Goal: Information Seeking & Learning: Learn about a topic

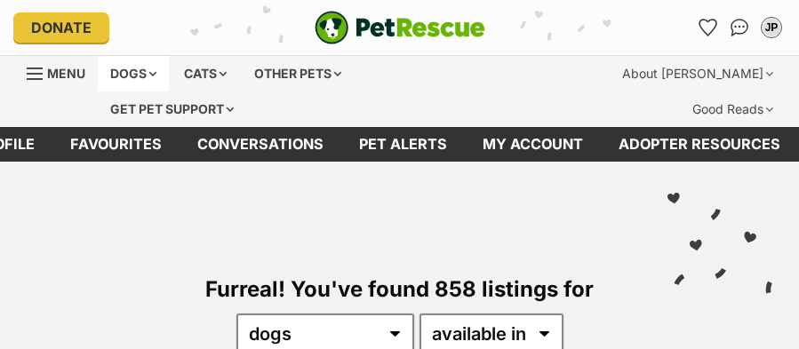
click at [157, 76] on div "Dogs" at bounding box center [133, 74] width 71 height 36
click at [159, 74] on div "Dogs" at bounding box center [133, 74] width 71 height 36
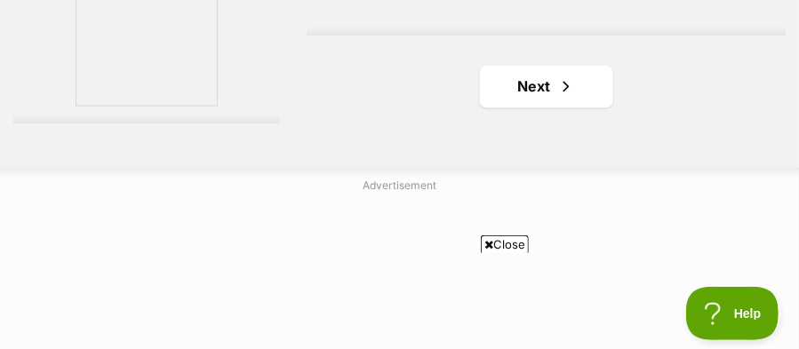
scroll to position [6011, 0]
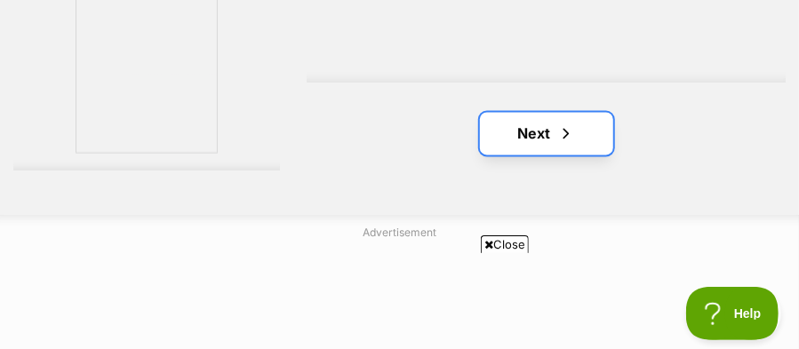
click at [576, 112] on link "Next" at bounding box center [546, 133] width 133 height 43
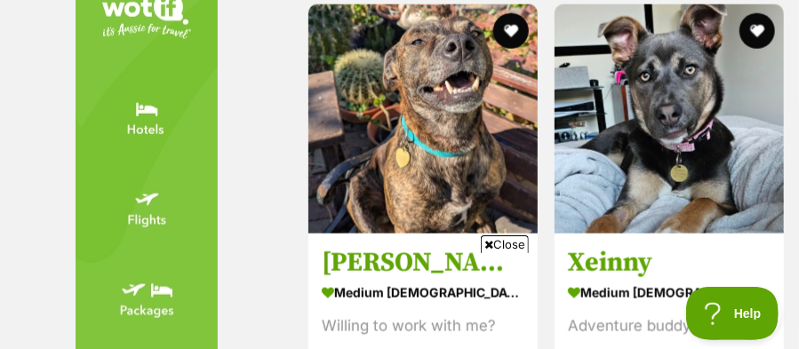
scroll to position [5734, 0]
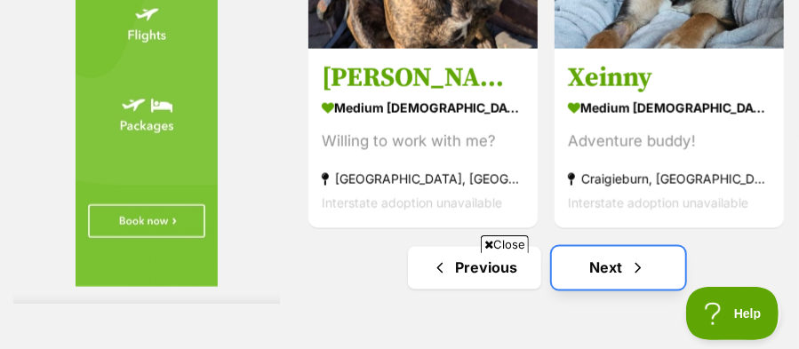
click at [654, 247] on link "Next" at bounding box center [618, 268] width 133 height 43
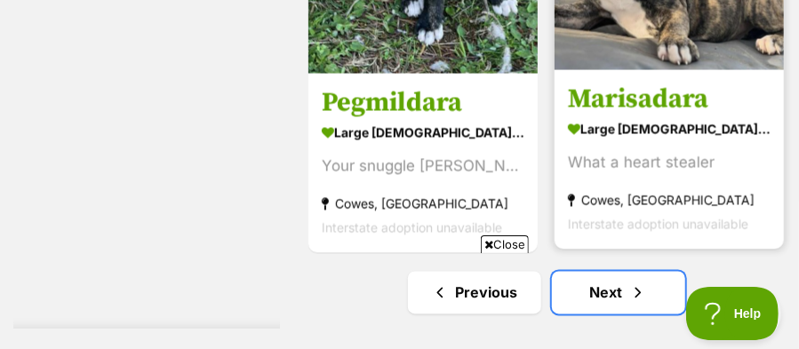
scroll to position [6027, 0]
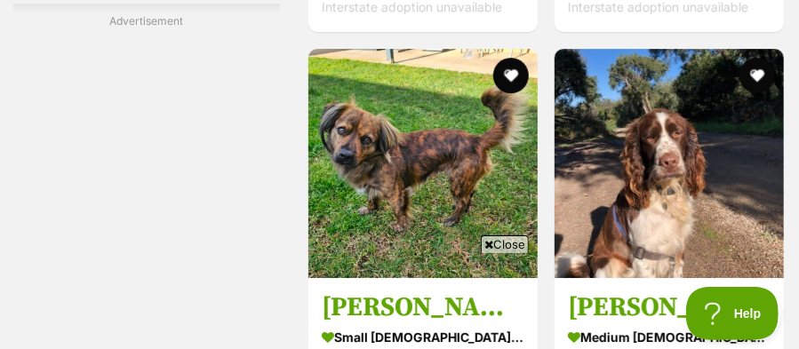
scroll to position [4547, 0]
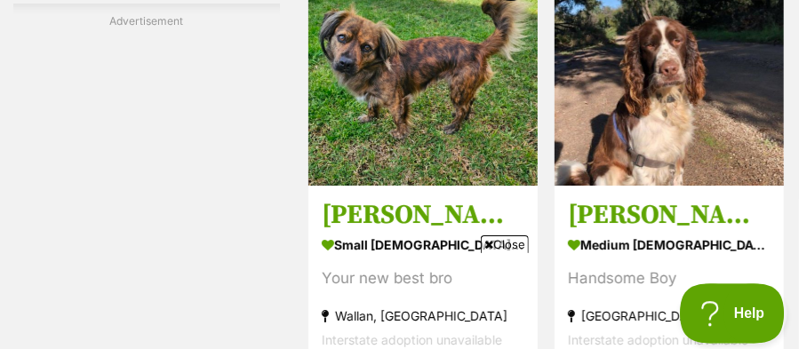
click at [730, 299] on button "Help" at bounding box center [726, 310] width 92 height 53
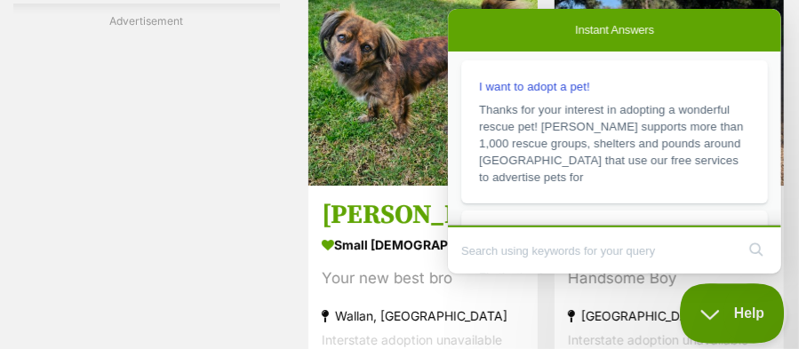
scroll to position [0, 0]
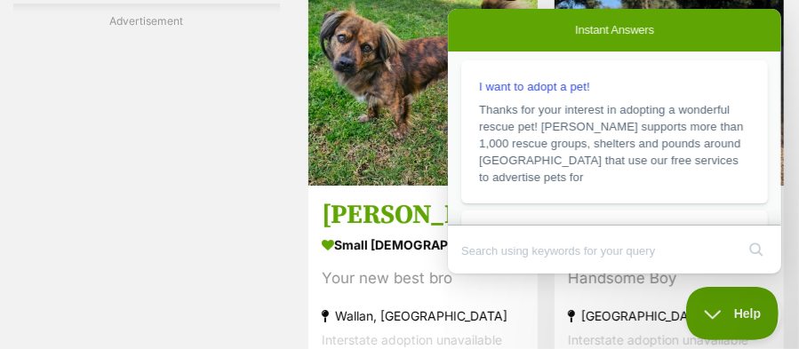
click at [227, 31] on div "Advertisement" at bounding box center [146, 296] width 267 height 584
drag, startPoint x: 248, startPoint y: 119, endPoint x: 261, endPoint y: 102, distance: 21.5
click at [249, 118] on div at bounding box center [146, 304] width 267 height 534
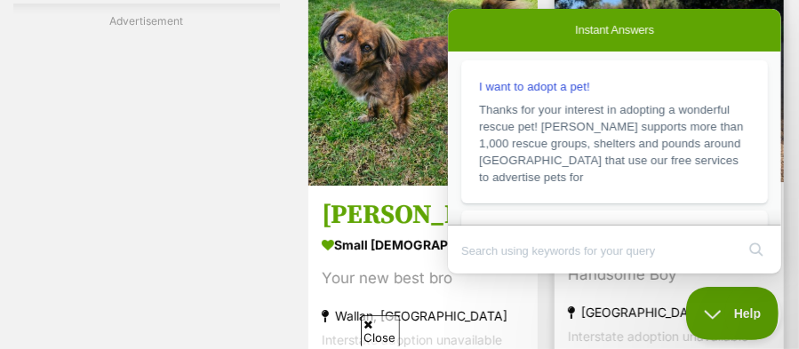
click at [580, 3] on img at bounding box center [669, 67] width 229 height 229
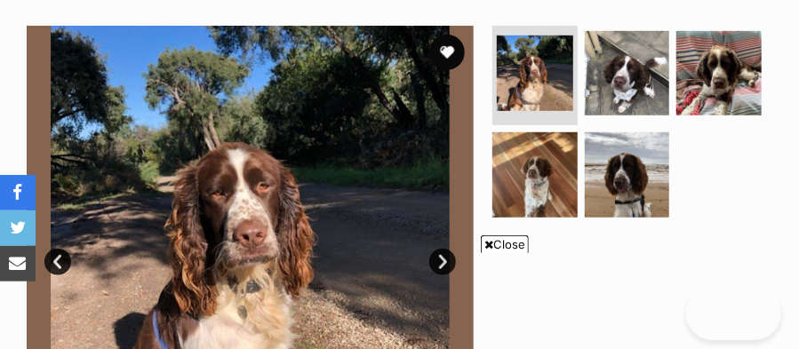
scroll to position [462, 0]
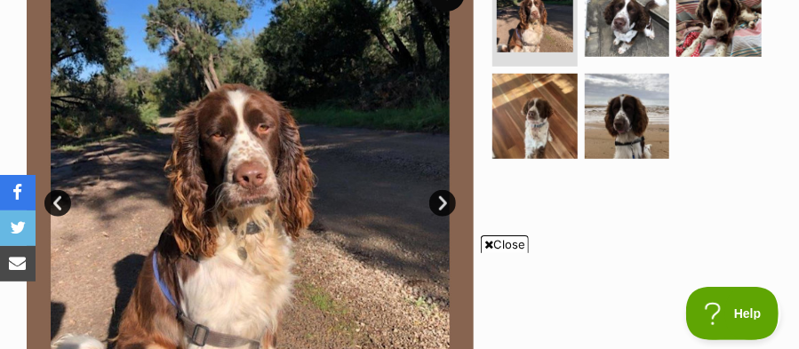
click at [487, 244] on icon at bounding box center [489, 245] width 9 height 12
click at [442, 190] on link "Next" at bounding box center [443, 203] width 27 height 27
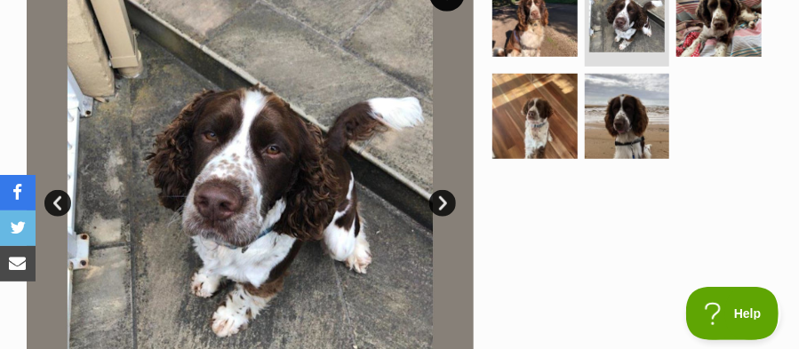
click at [442, 190] on link "Next" at bounding box center [443, 203] width 27 height 27
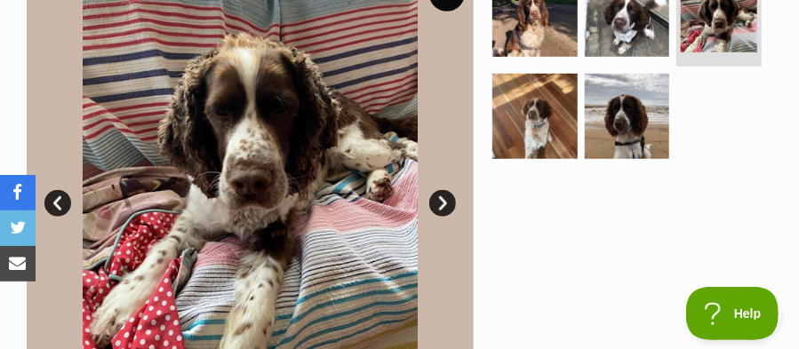
click at [442, 190] on link "Next" at bounding box center [443, 203] width 27 height 27
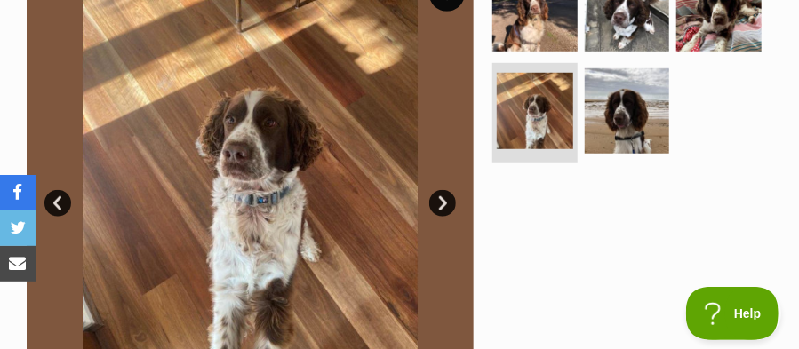
click at [442, 190] on link "Next" at bounding box center [443, 203] width 27 height 27
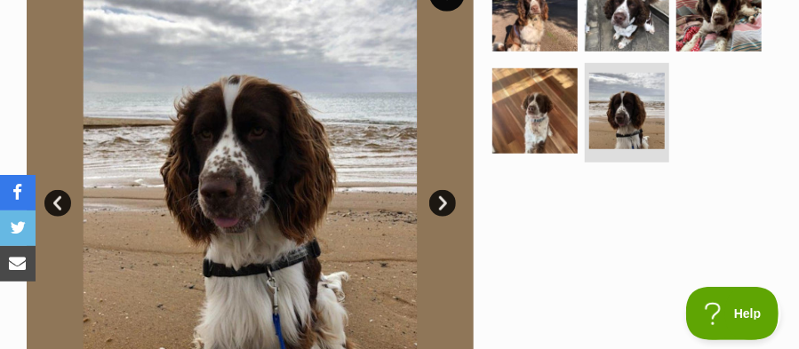
click at [442, 190] on link "Next" at bounding box center [443, 203] width 27 height 27
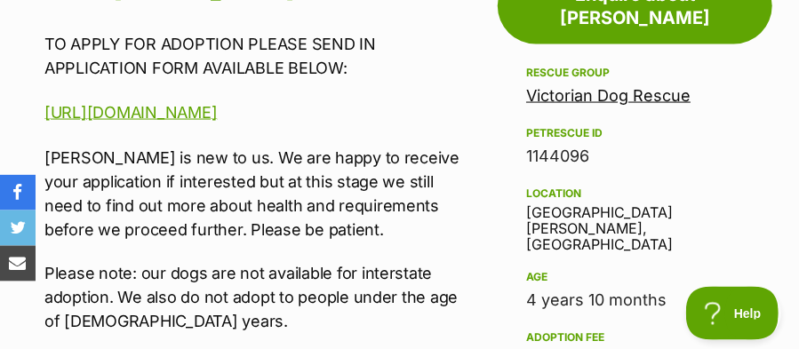
scroll to position [925, 0]
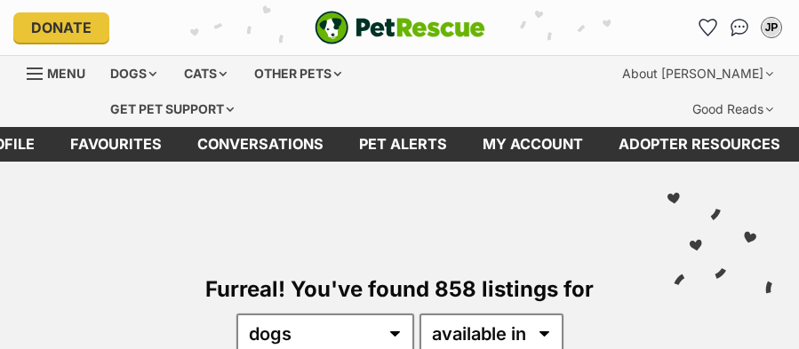
scroll to position [185, 0]
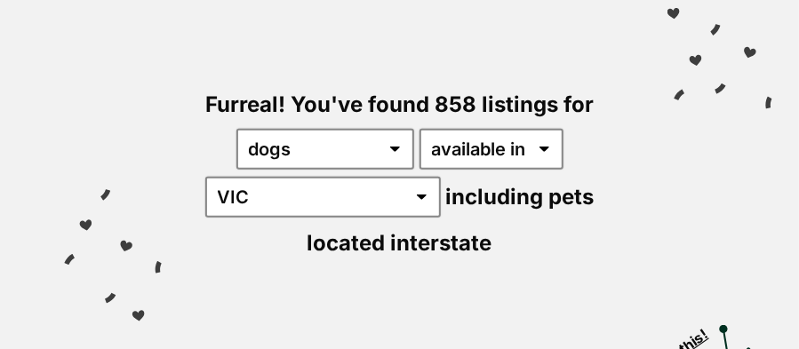
select select "disabled"
click option "located in" at bounding box center [0, 0] width 0 height 0
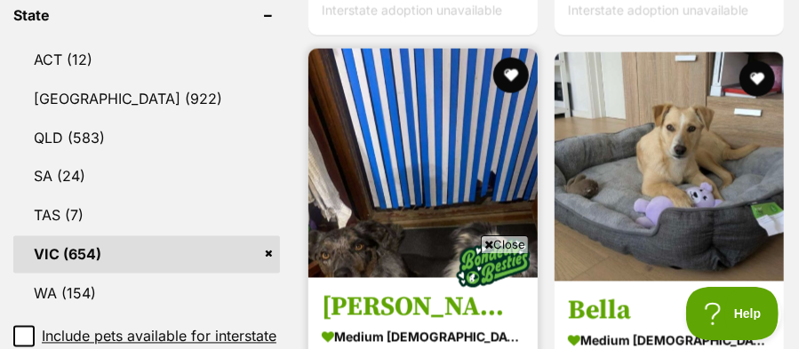
scroll to position [1110, 0]
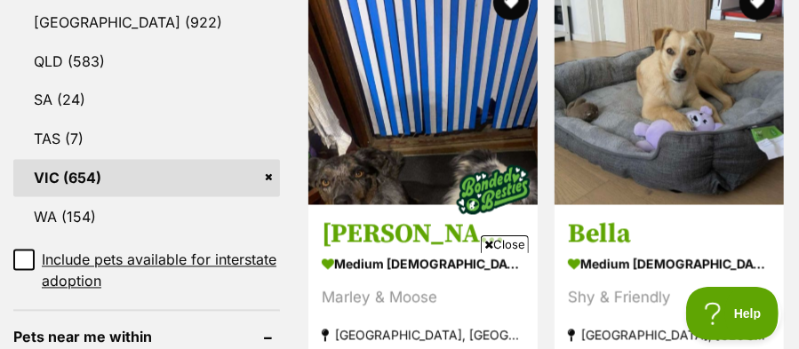
click at [486, 238] on span "Close" at bounding box center [505, 245] width 48 height 18
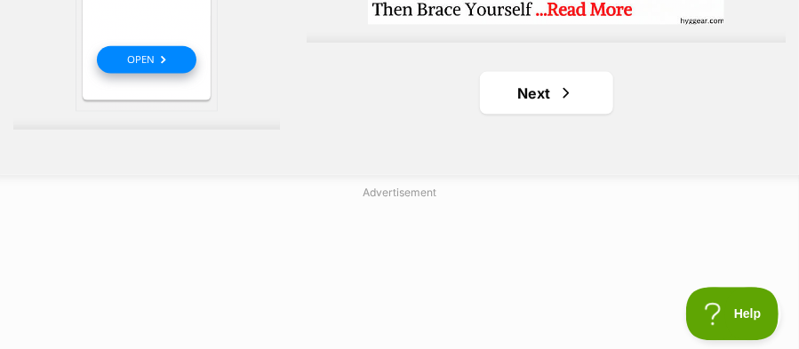
scroll to position [5641, 0]
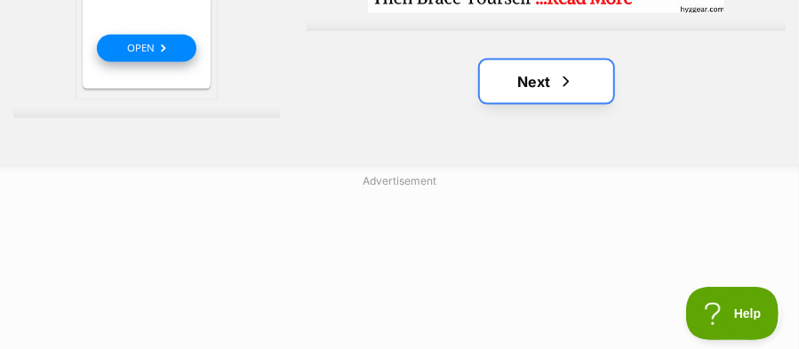
click at [591, 60] on link "Next" at bounding box center [546, 81] width 133 height 43
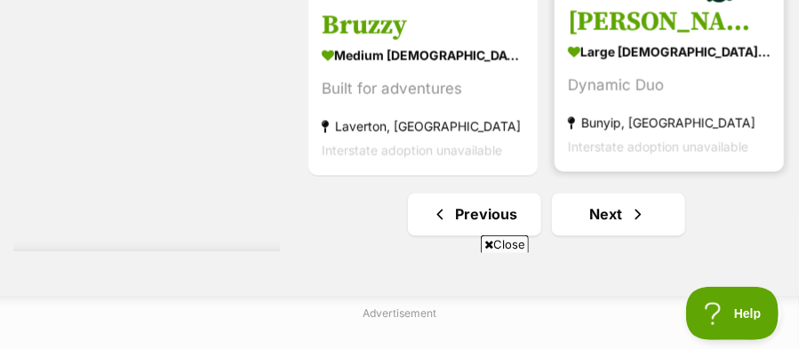
scroll to position [5919, 0]
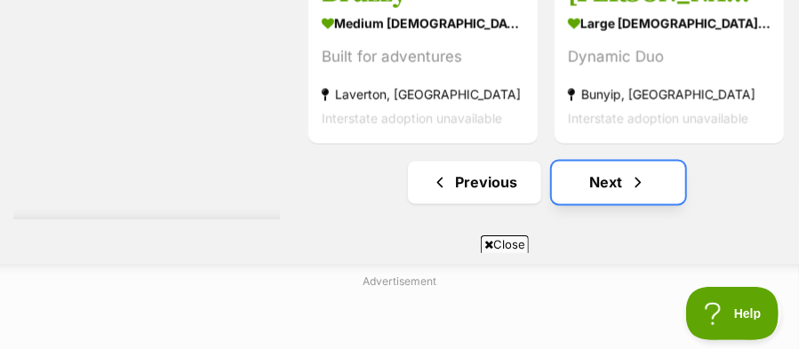
click at [658, 162] on link "Next" at bounding box center [618, 183] width 133 height 43
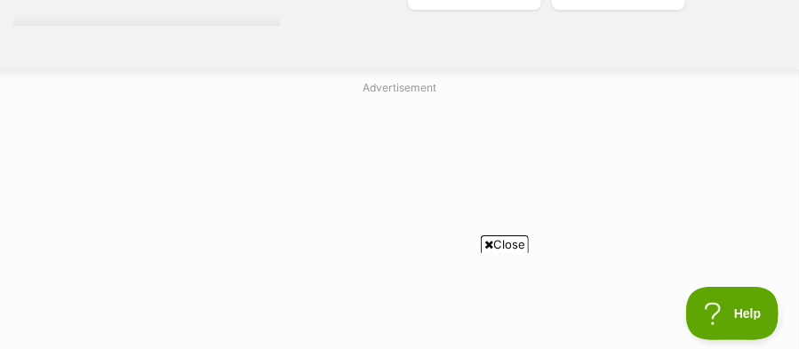
scroll to position [6211, 0]
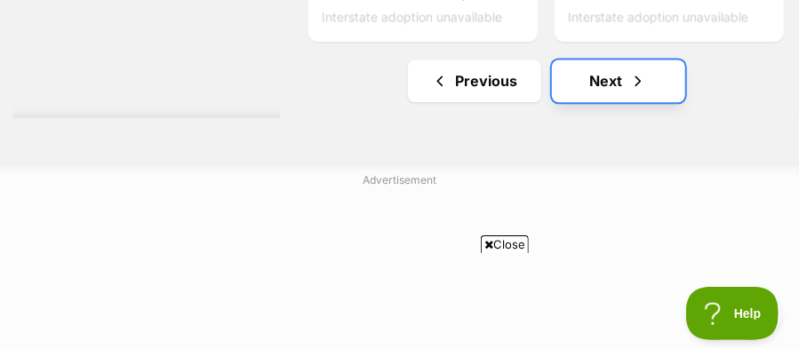
click at [676, 68] on link "Next" at bounding box center [618, 81] width 133 height 43
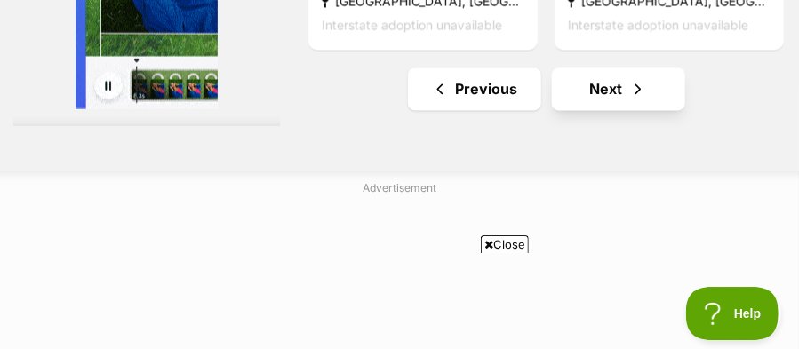
scroll to position [6011, 0]
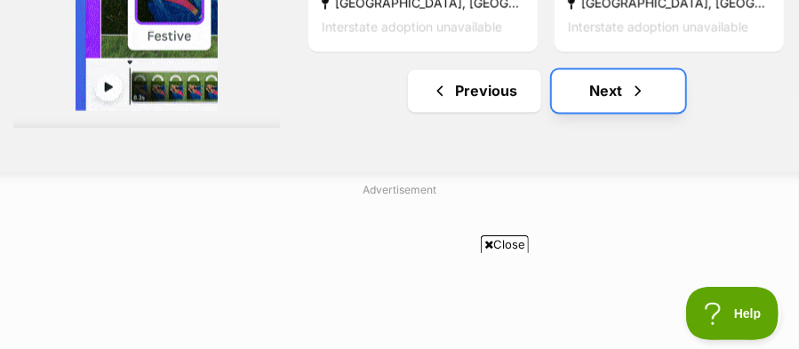
click at [677, 69] on link "Next" at bounding box center [618, 90] width 133 height 43
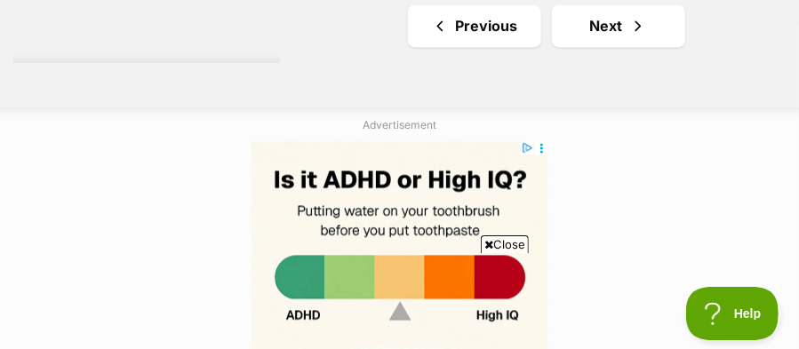
scroll to position [6027, 0]
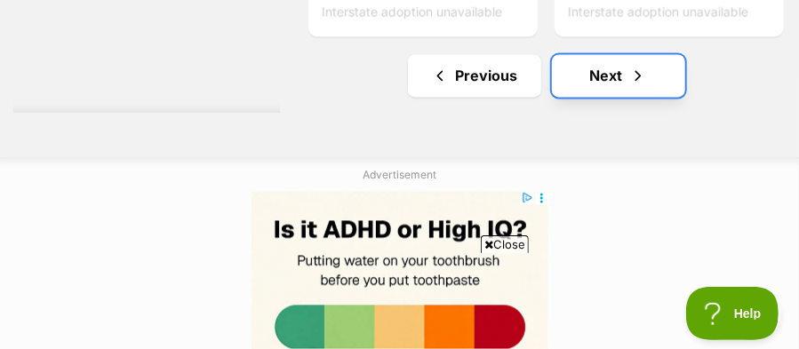
click at [680, 56] on link "Next" at bounding box center [618, 75] width 133 height 43
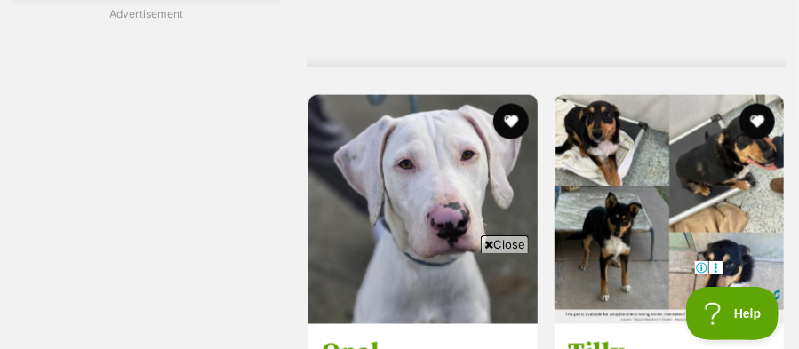
scroll to position [6027, 0]
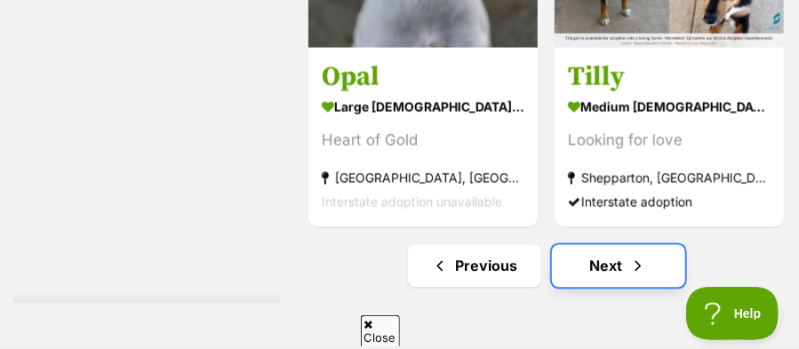
click at [632, 255] on span "Next page" at bounding box center [639, 265] width 18 height 21
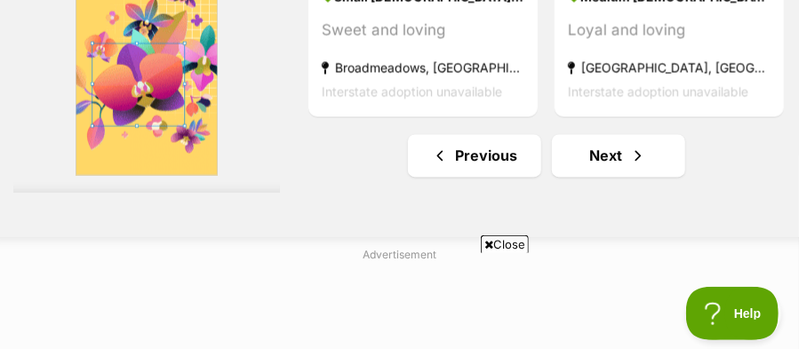
scroll to position [6027, 0]
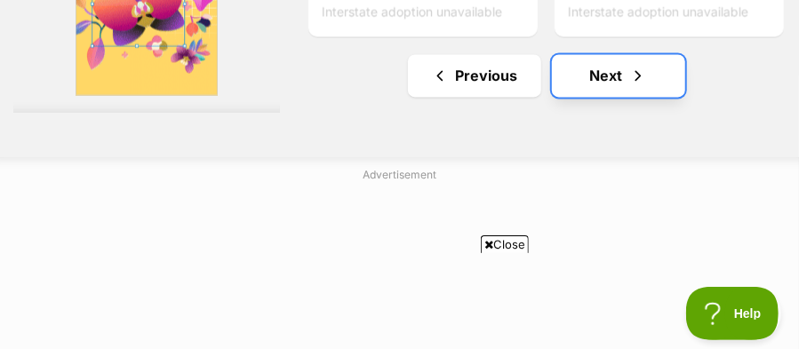
click at [662, 54] on link "Next" at bounding box center [618, 75] width 133 height 43
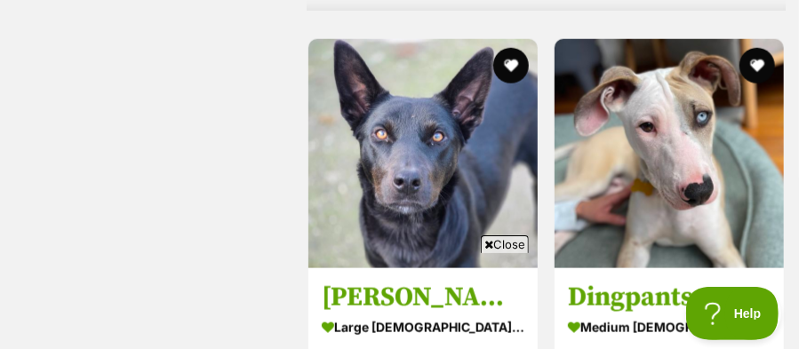
scroll to position [5749, 0]
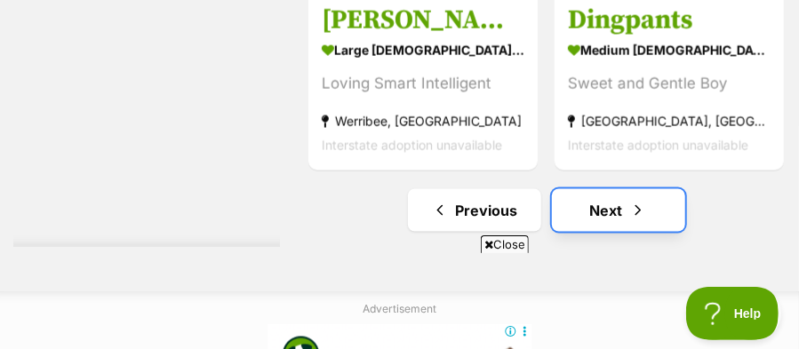
click at [616, 189] on link "Next" at bounding box center [618, 210] width 133 height 43
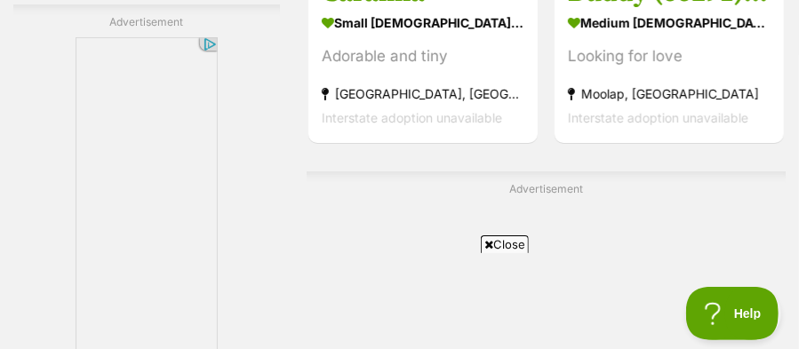
drag, startPoint x: 487, startPoint y: 249, endPoint x: 124, endPoint y: 37, distance: 420.8
click at [487, 249] on icon at bounding box center [489, 245] width 9 height 12
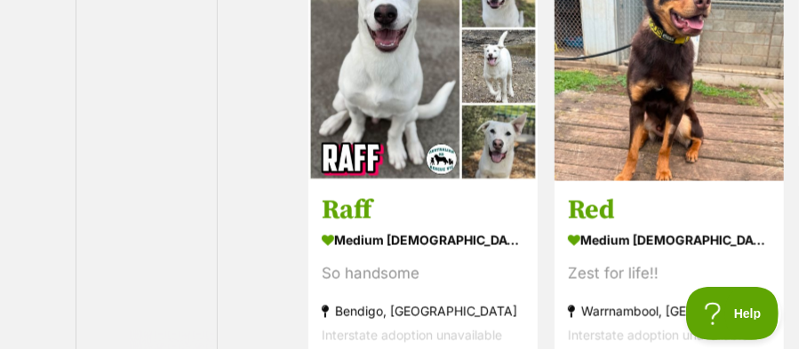
scroll to position [6119, 0]
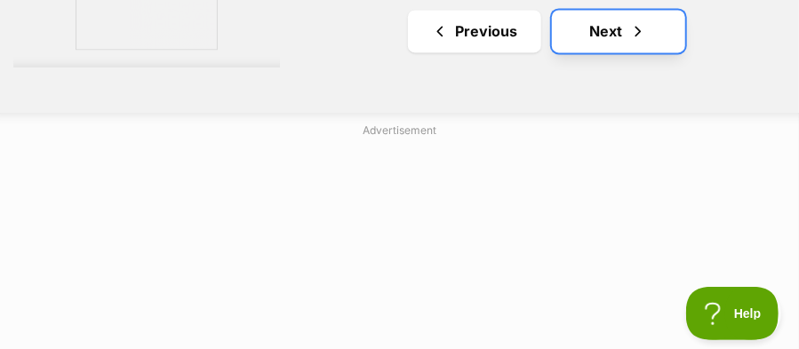
click at [666, 10] on link "Next" at bounding box center [618, 31] width 133 height 43
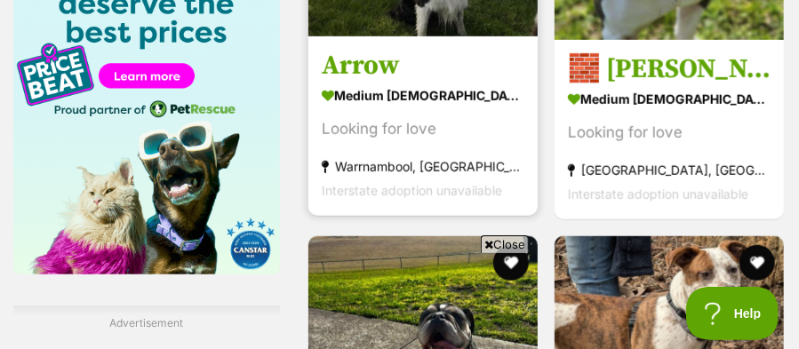
click at [501, 84] on section "medium [DEMOGRAPHIC_DATA] Dog Looking for love [GEOGRAPHIC_DATA], [GEOGRAPHIC_D…" at bounding box center [423, 143] width 203 height 120
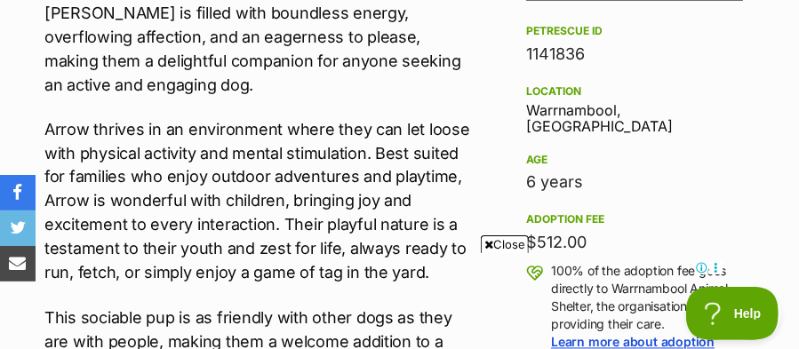
scroll to position [1202, 0]
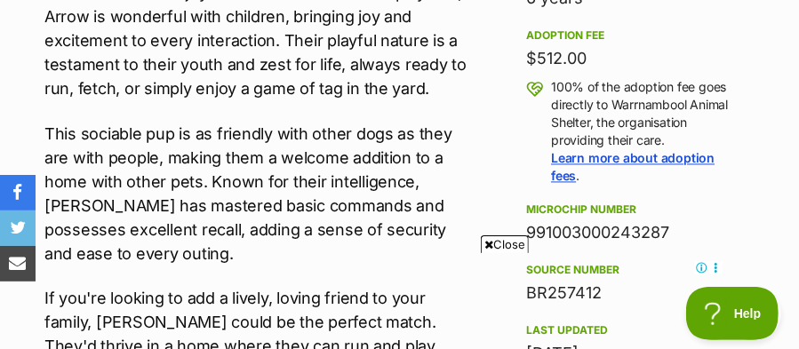
click at [491, 245] on icon at bounding box center [489, 245] width 9 height 12
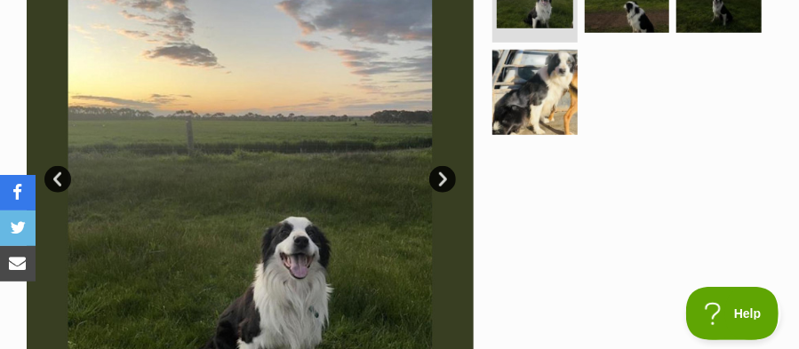
scroll to position [0, 0]
click at [451, 166] on link "Next" at bounding box center [443, 179] width 27 height 27
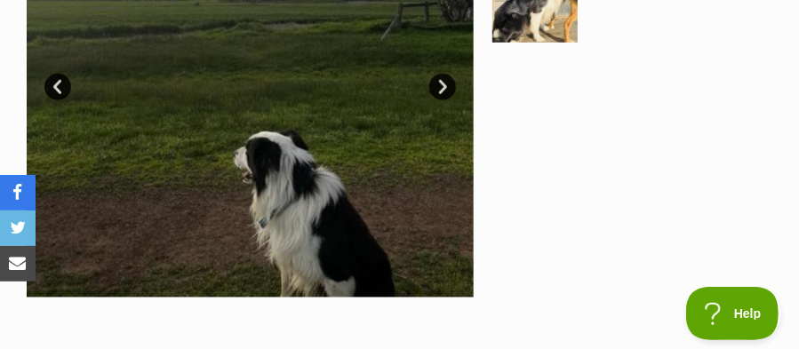
click at [449, 74] on link "Next" at bounding box center [443, 87] width 27 height 27
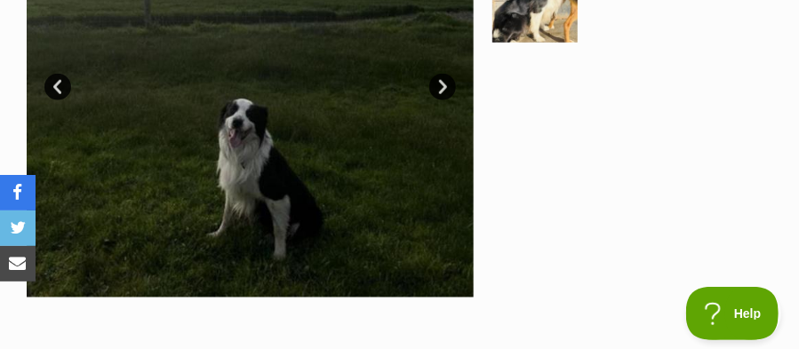
click at [449, 74] on link "Next" at bounding box center [443, 87] width 27 height 27
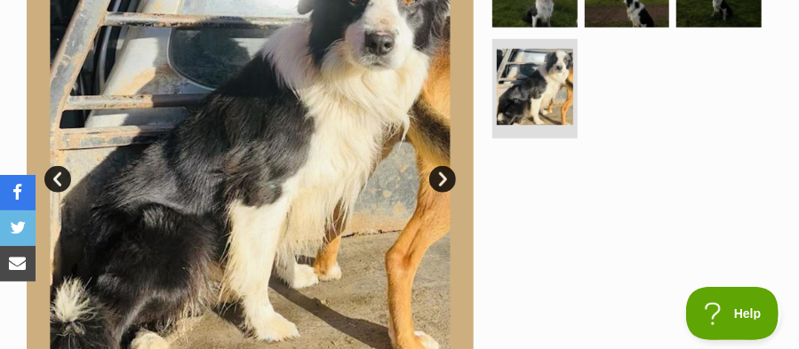
scroll to position [370, 0]
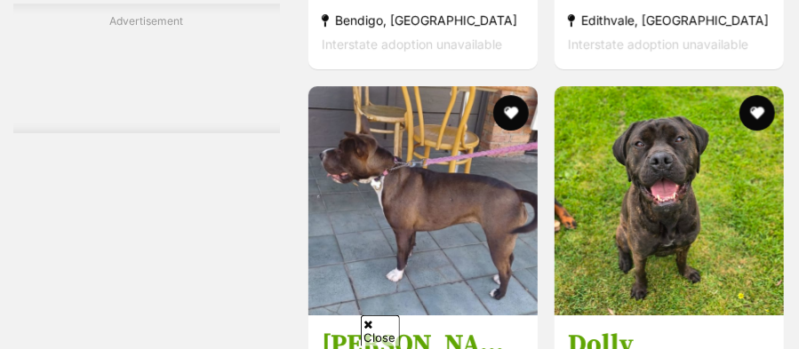
scroll to position [3992, 0]
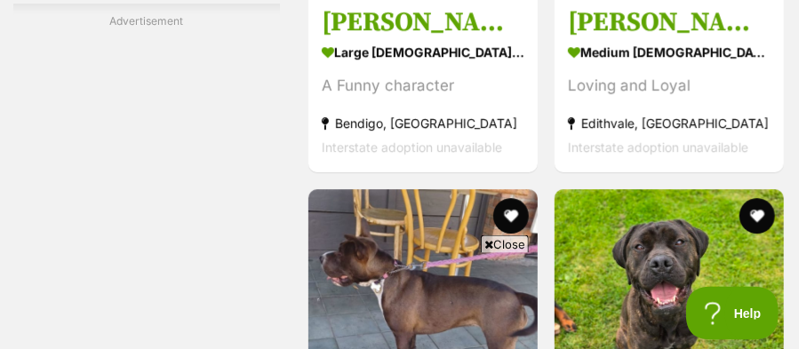
scroll to position [4362, 0]
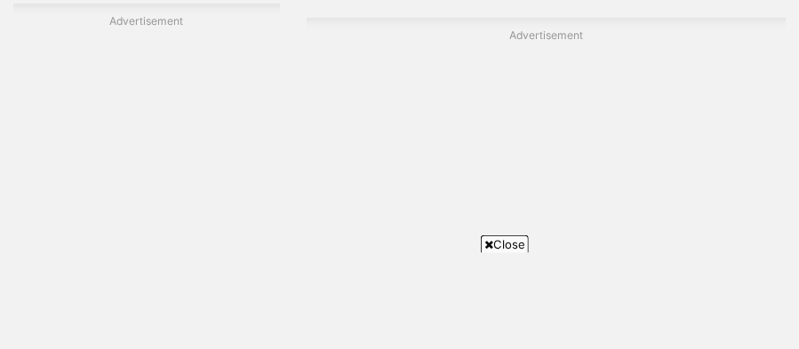
scroll to position [4902, 0]
click at [486, 237] on span "Close" at bounding box center [505, 245] width 48 height 18
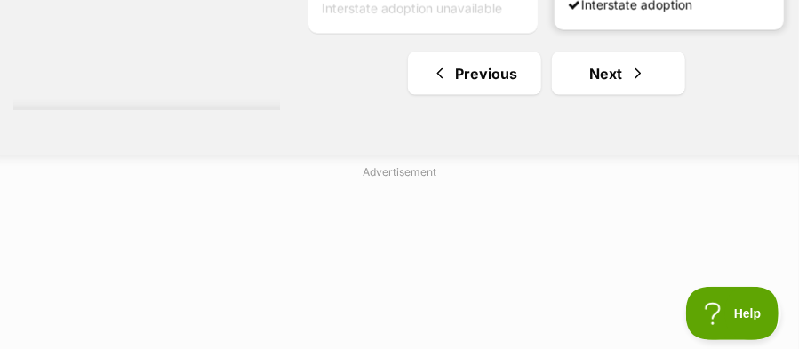
scroll to position [5919, 0]
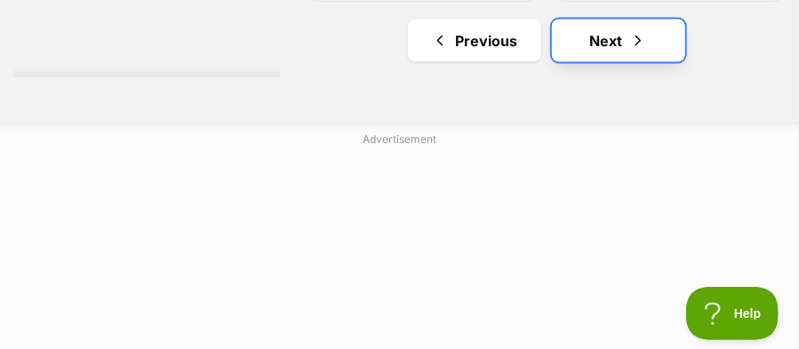
click at [600, 22] on link "Next" at bounding box center [618, 41] width 133 height 43
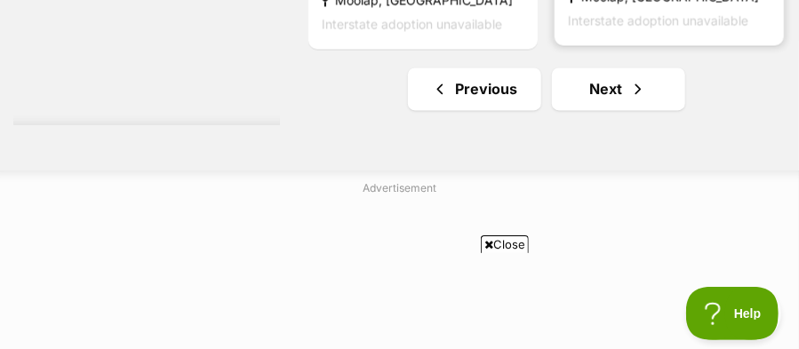
scroll to position [6027, 0]
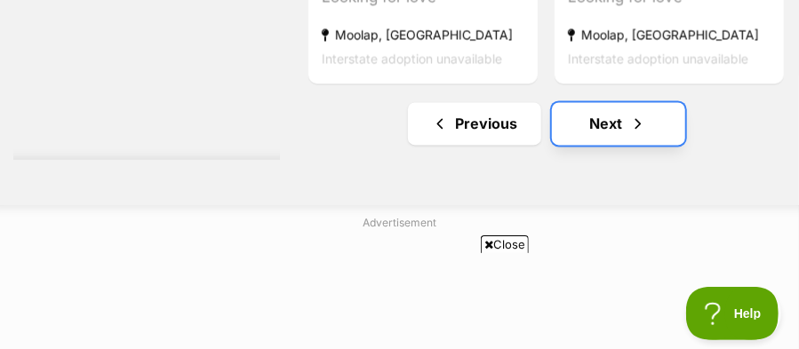
click at [614, 102] on link "Next" at bounding box center [618, 123] width 133 height 43
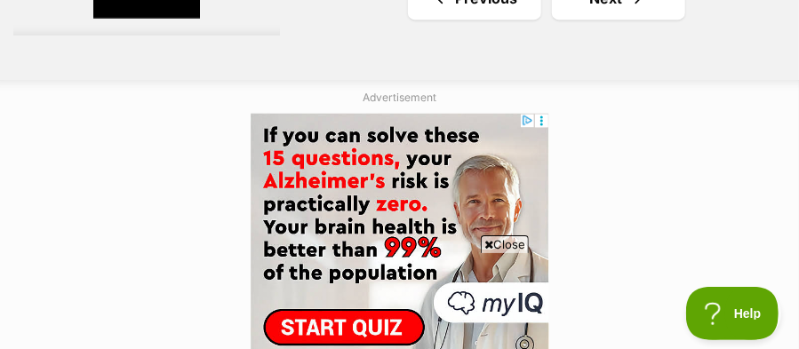
scroll to position [6011, 0]
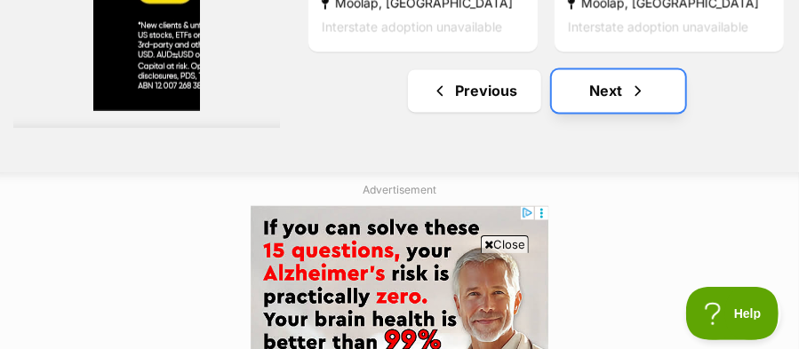
click at [598, 69] on link "Next" at bounding box center [618, 90] width 133 height 43
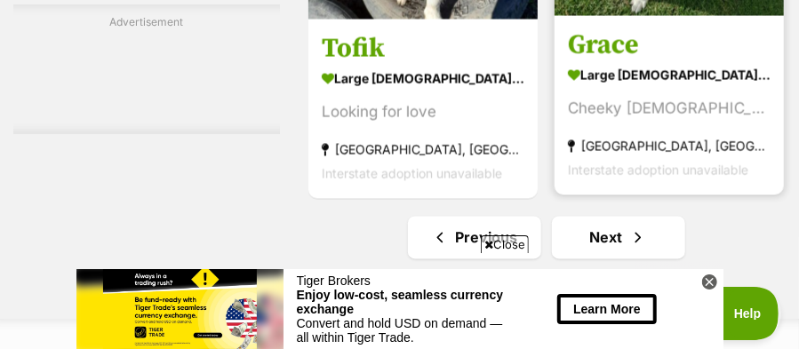
scroll to position [6027, 0]
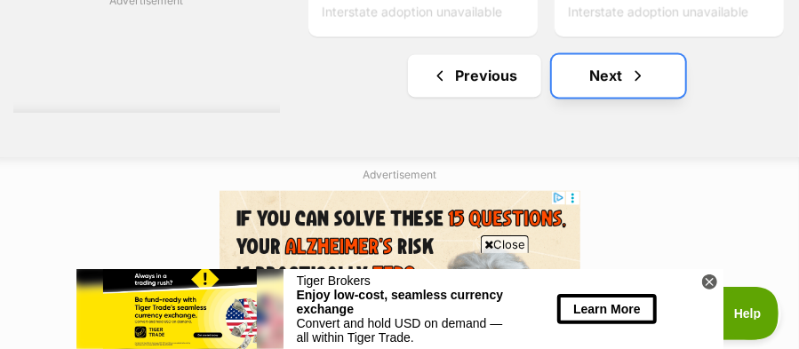
click at [600, 58] on link "Next" at bounding box center [618, 75] width 133 height 43
